Goal: Task Accomplishment & Management: Use online tool/utility

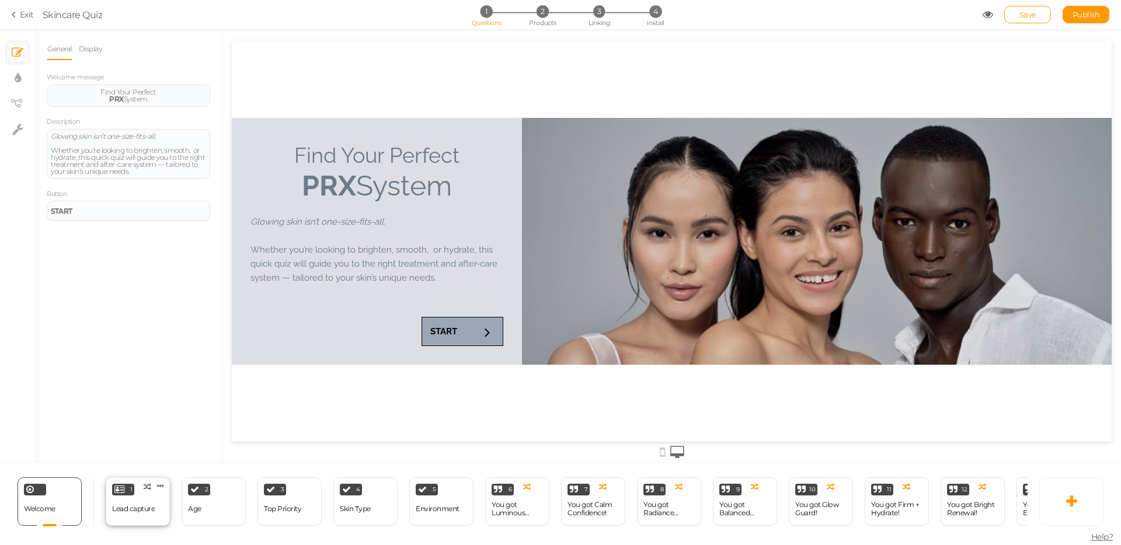
click at [144, 512] on div "Lead capture" at bounding box center [133, 509] width 43 height 8
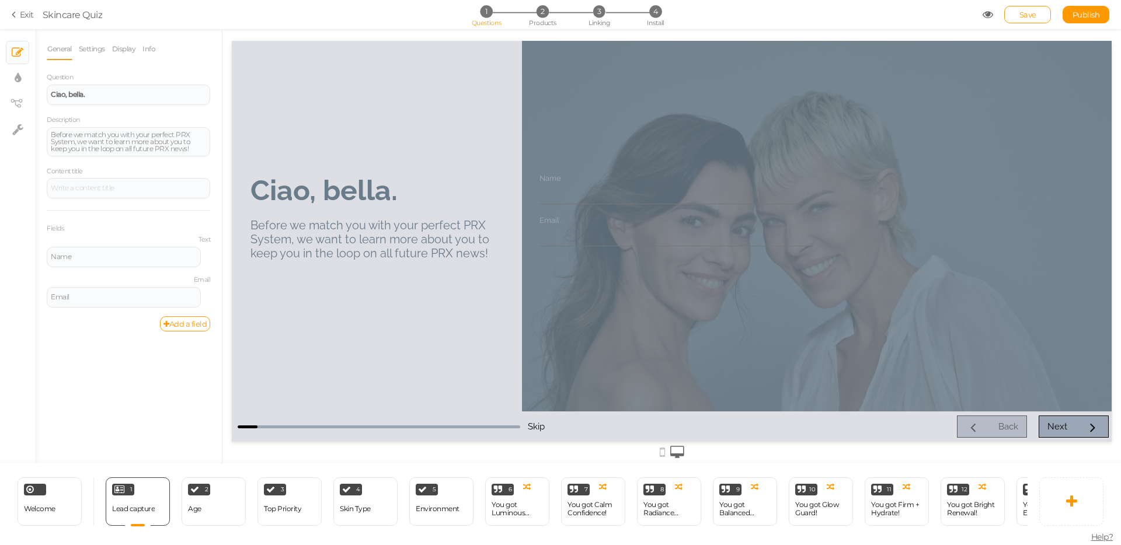
click at [270, 191] on strong "Ciao, bella." at bounding box center [324, 190] width 147 height 33
click at [218, 521] on div "2 Age × Define the conditions to show this slide. Clone Change type Delete" at bounding box center [214, 502] width 64 height 48
select select "2"
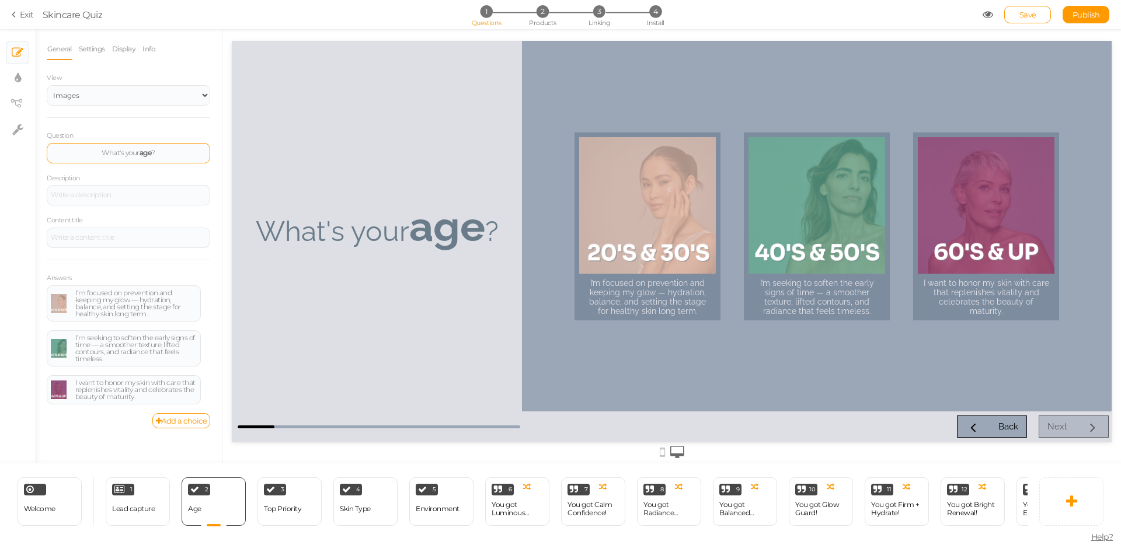
click at [129, 152] on div "What's your age ?" at bounding box center [128, 152] width 155 height 7
click at [140, 151] on strong "age" at bounding box center [146, 152] width 12 height 9
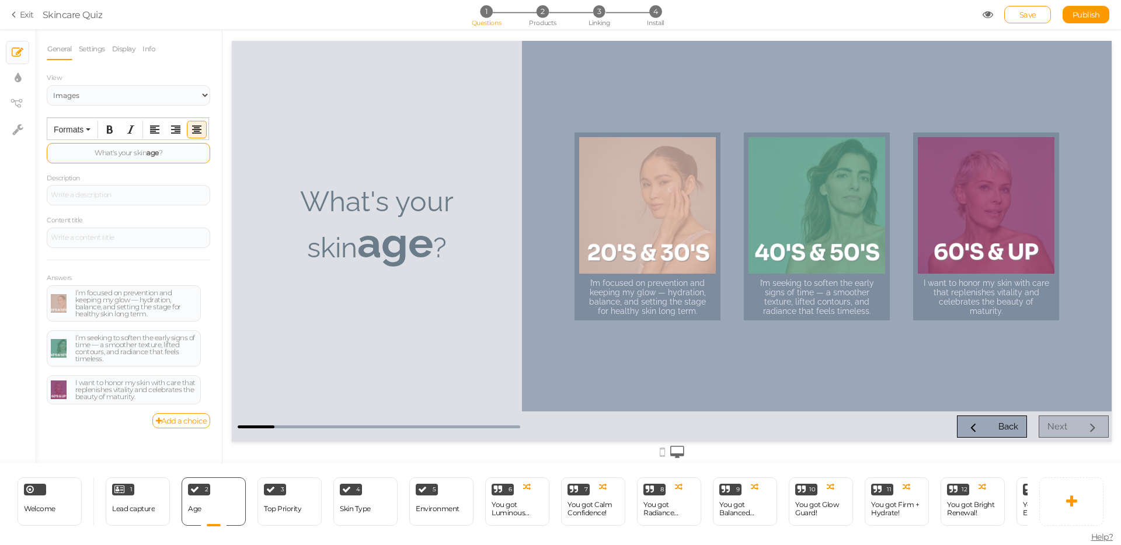
click at [140, 151] on div "What's your skin age ?" at bounding box center [128, 152] width 155 height 7
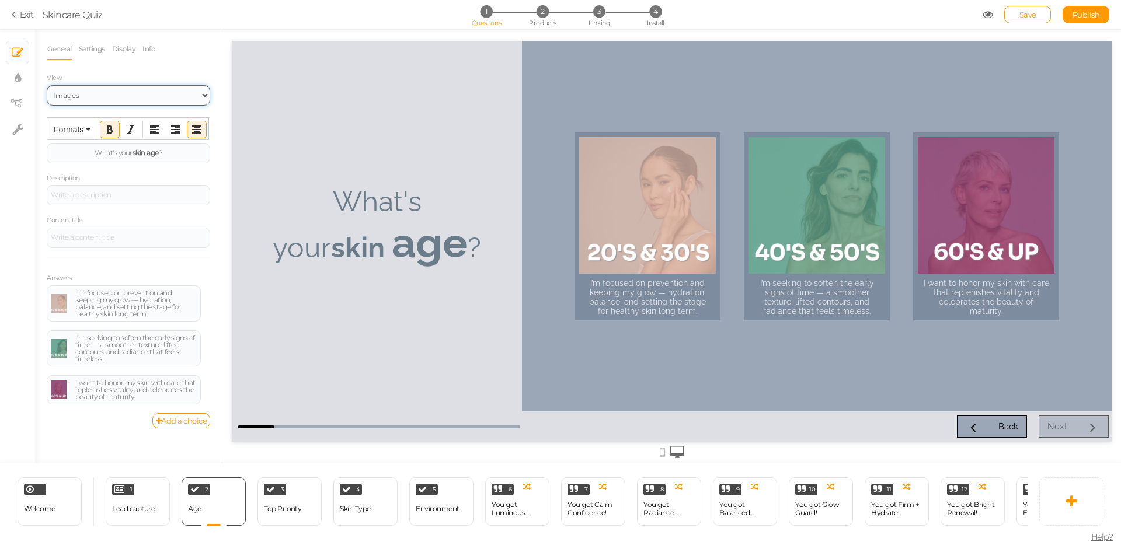
click at [105, 97] on select "Text Images" at bounding box center [129, 95] width 164 height 20
click at [140, 154] on strong "skin" at bounding box center [139, 152] width 13 height 9
click at [86, 133] on button "Formats" at bounding box center [72, 129] width 46 height 16
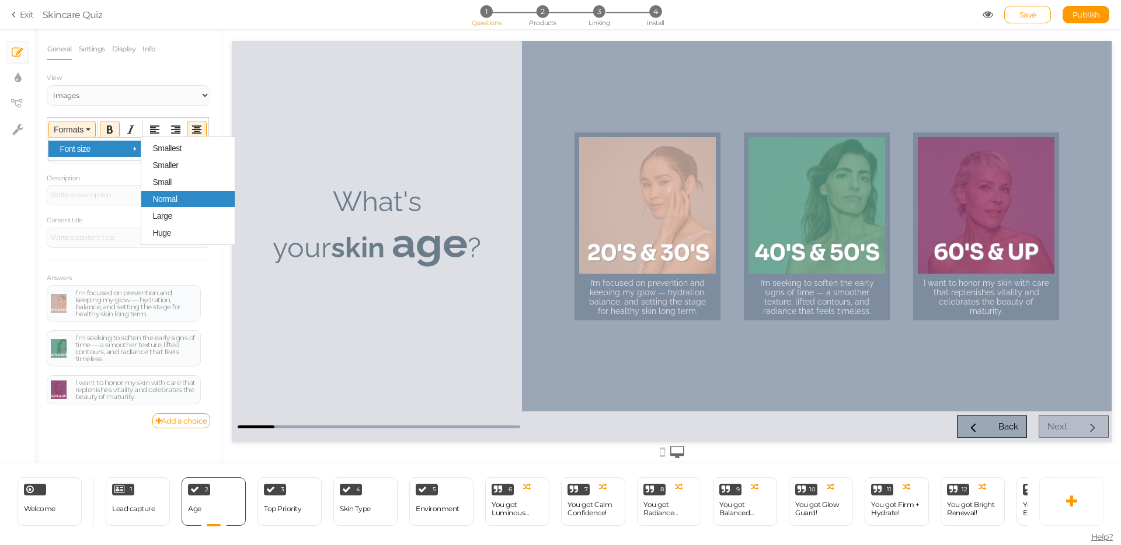
click at [188, 200] on div "Normal" at bounding box center [187, 199] width 93 height 16
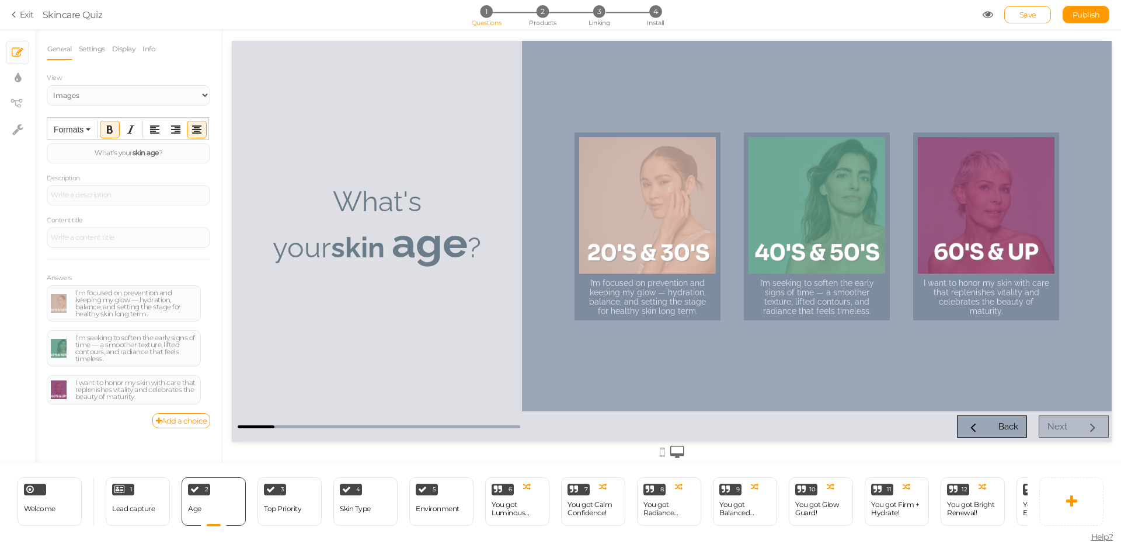
click at [66, 119] on div "Formats" at bounding box center [127, 130] width 161 height 23
click at [69, 126] on span "Formats" at bounding box center [69, 129] width 30 height 9
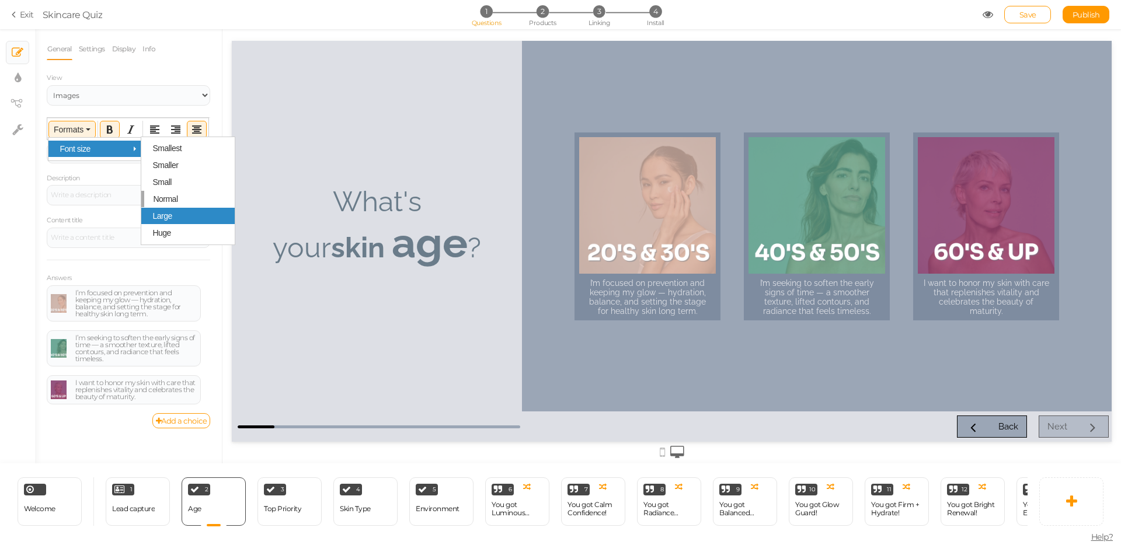
click at [182, 214] on div "Large" at bounding box center [187, 216] width 93 height 16
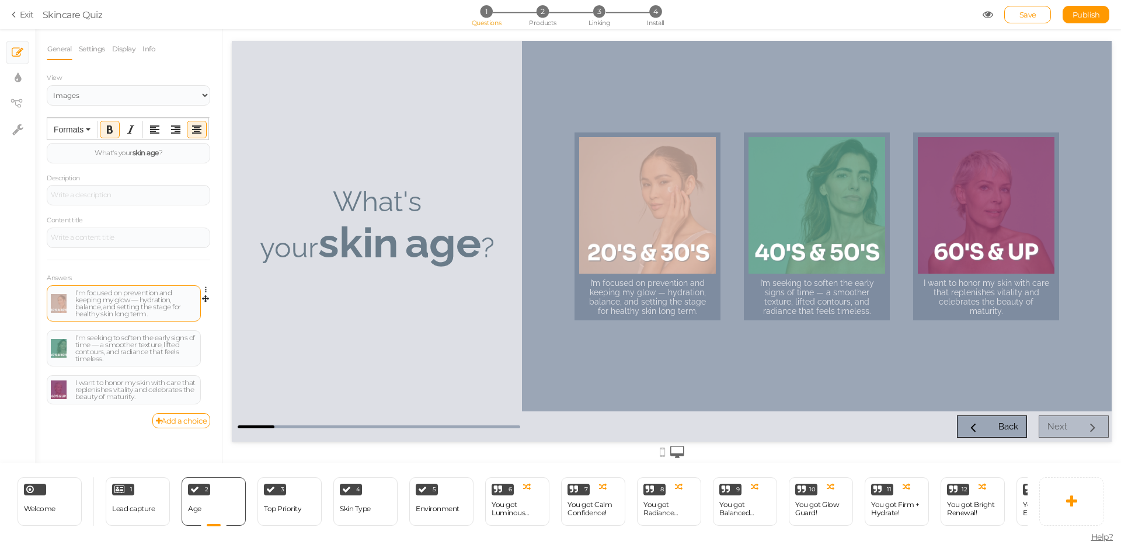
click at [121, 303] on div "I’m focused on prevention and keeping my glow — hydration, balance, and setting…" at bounding box center [135, 304] width 121 height 28
click at [208, 354] on div "I’m seeking to soften the early signs of time — a smoother texture, lifted cont…" at bounding box center [129, 353] width 164 height 45
click at [204, 333] on link at bounding box center [209, 335] width 10 height 9
click at [183, 363] on link "Delete" at bounding box center [163, 363] width 92 height 12
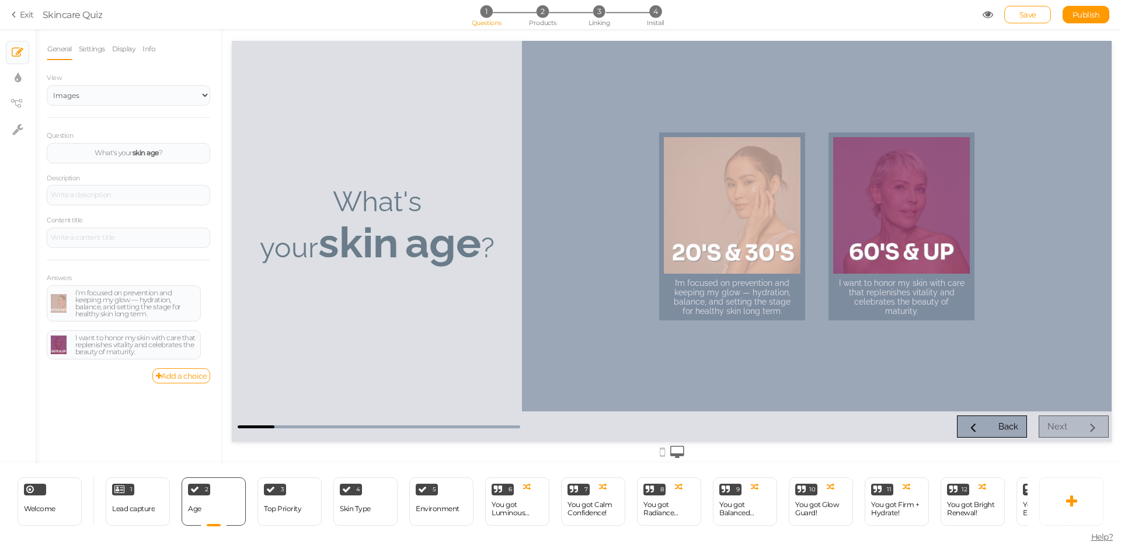
click at [405, 229] on strong "age" at bounding box center [443, 243] width 76 height 50
click at [151, 197] on div at bounding box center [128, 195] width 155 height 7
